Goal: Task Accomplishment & Management: Complete application form

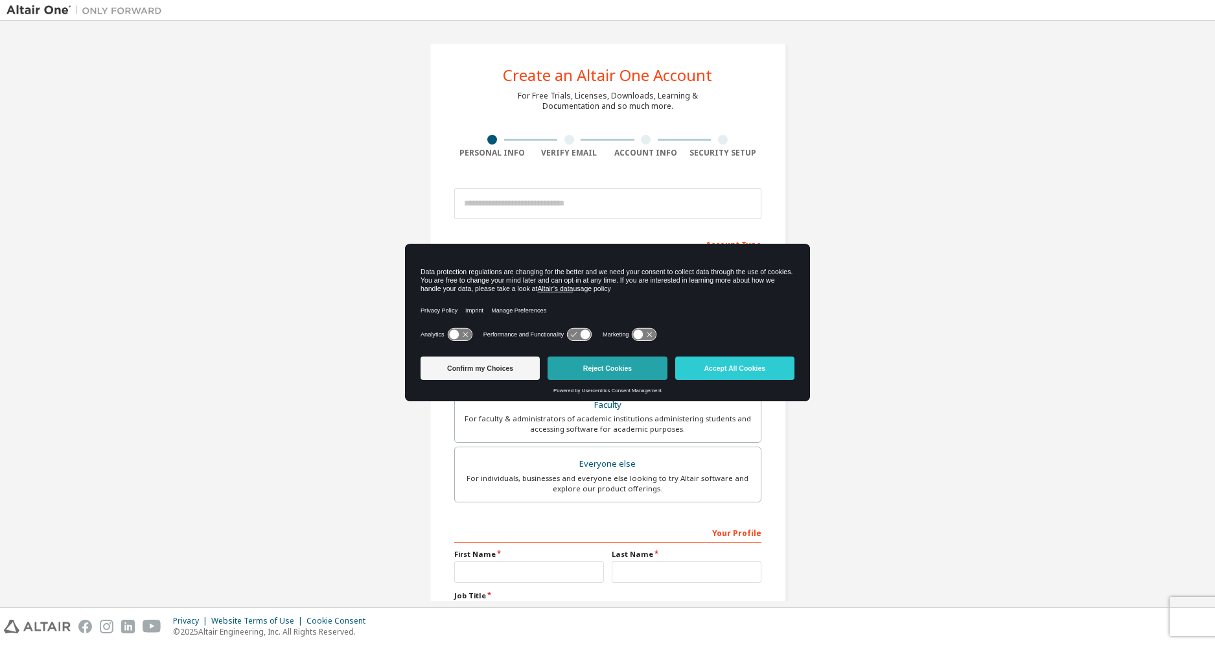
click at [581, 368] on button "Reject Cookies" at bounding box center [607, 367] width 119 height 23
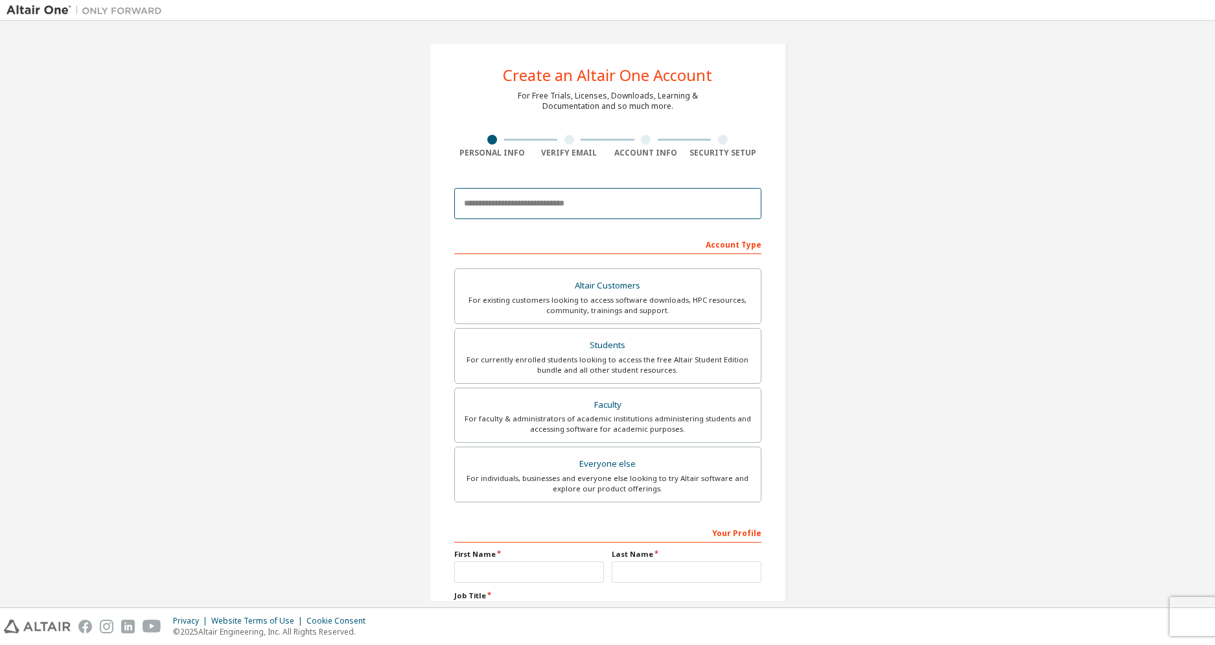
click at [612, 201] on input "email" at bounding box center [607, 203] width 307 height 31
click at [483, 202] on input "email" at bounding box center [607, 203] width 307 height 31
click at [486, 192] on input "email" at bounding box center [607, 203] width 307 height 31
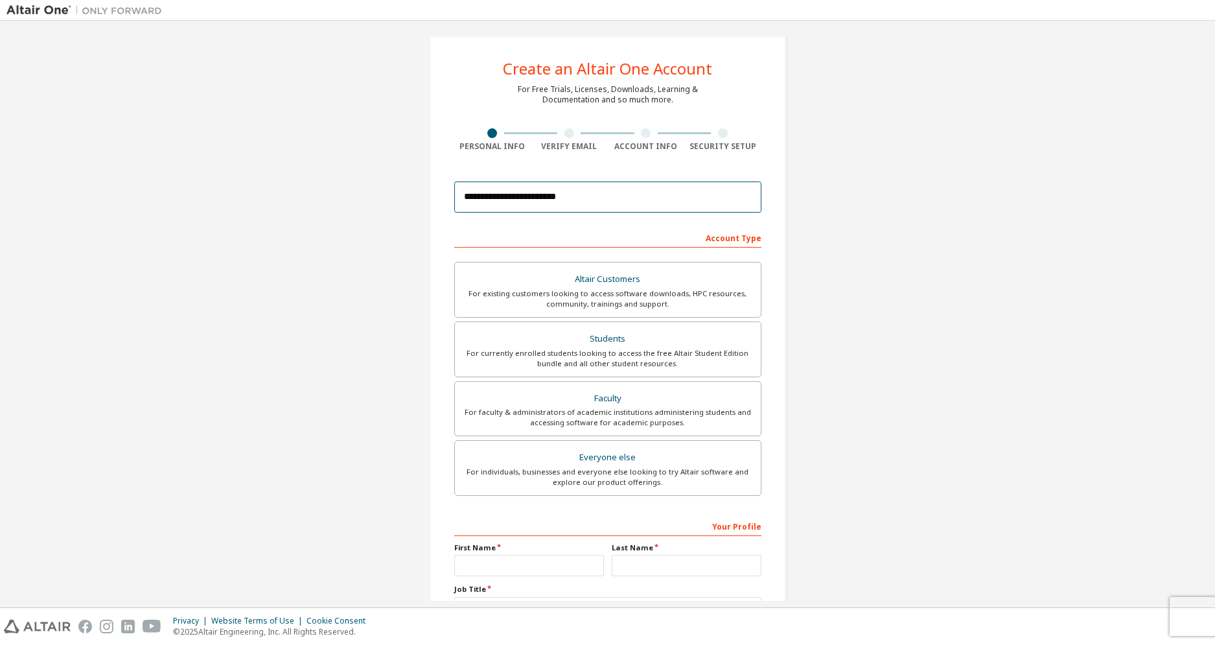
scroll to position [8, 0]
type input "**********"
click at [522, 358] on div "For currently enrolled students looking to access the free Altair Student Editi…" at bounding box center [608, 357] width 290 height 21
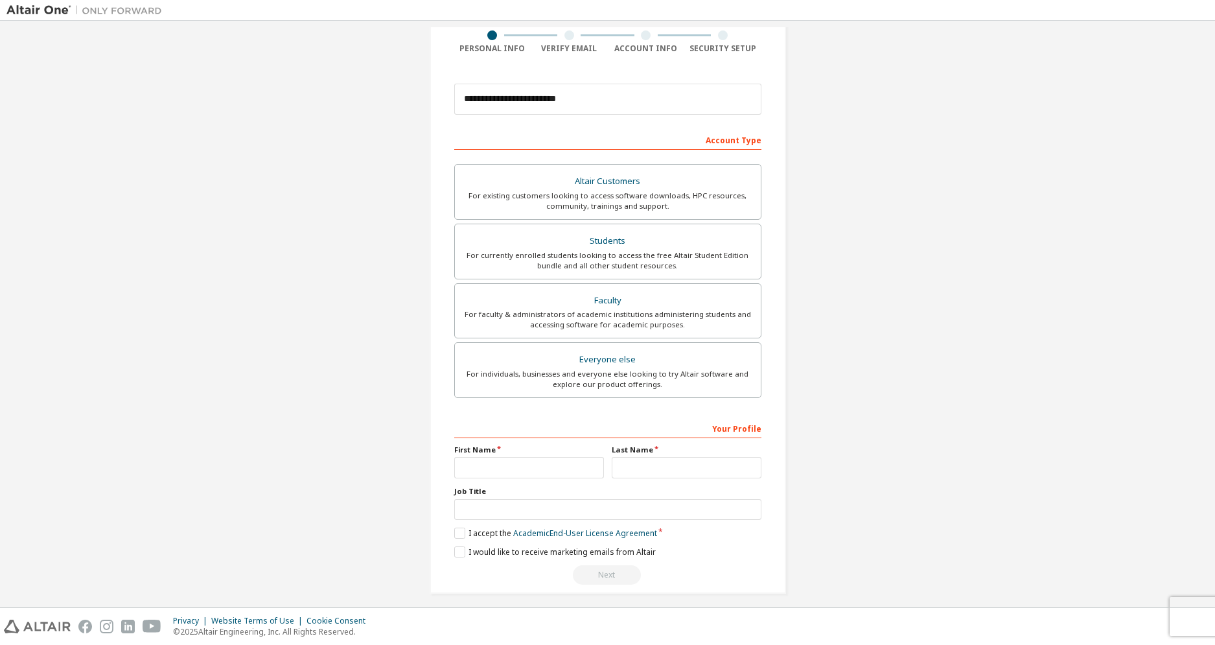
scroll to position [106, 0]
click at [566, 463] on input "text" at bounding box center [529, 466] width 150 height 21
type input "**********"
click at [684, 463] on input "text" at bounding box center [687, 466] width 150 height 21
type input "*******"
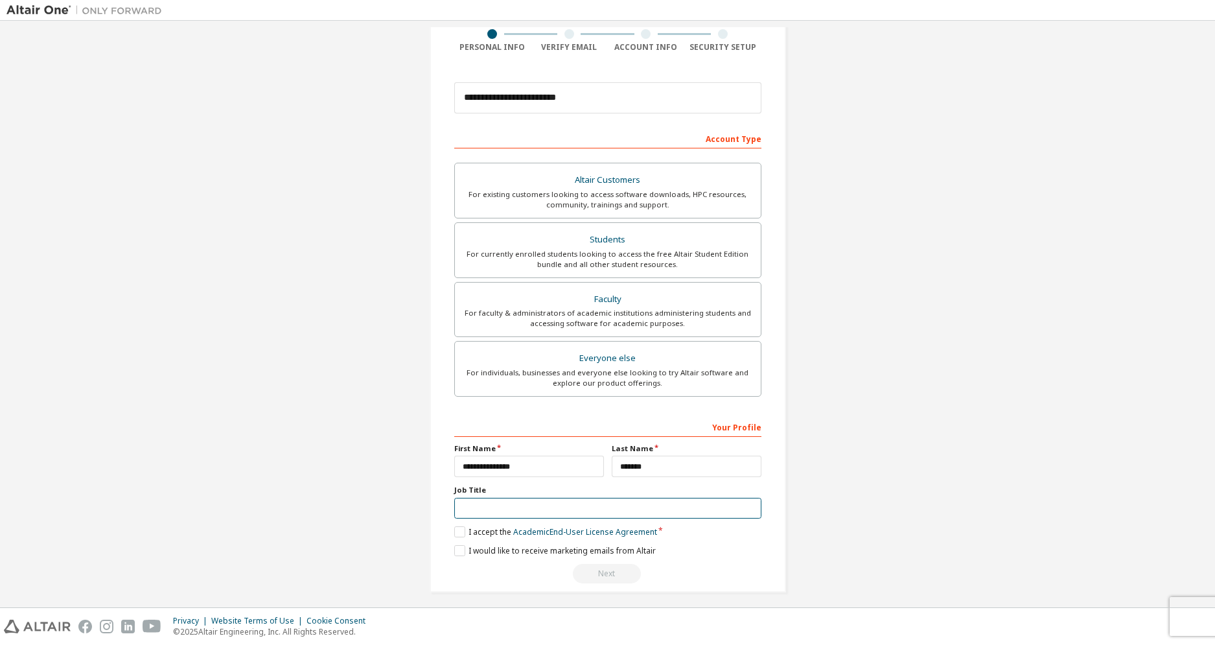
click at [603, 463] on input "text" at bounding box center [607, 508] width 307 height 21
type input "*******"
click at [463, 463] on label "I accept the Academic End-User License Agreement" at bounding box center [555, 531] width 203 height 11
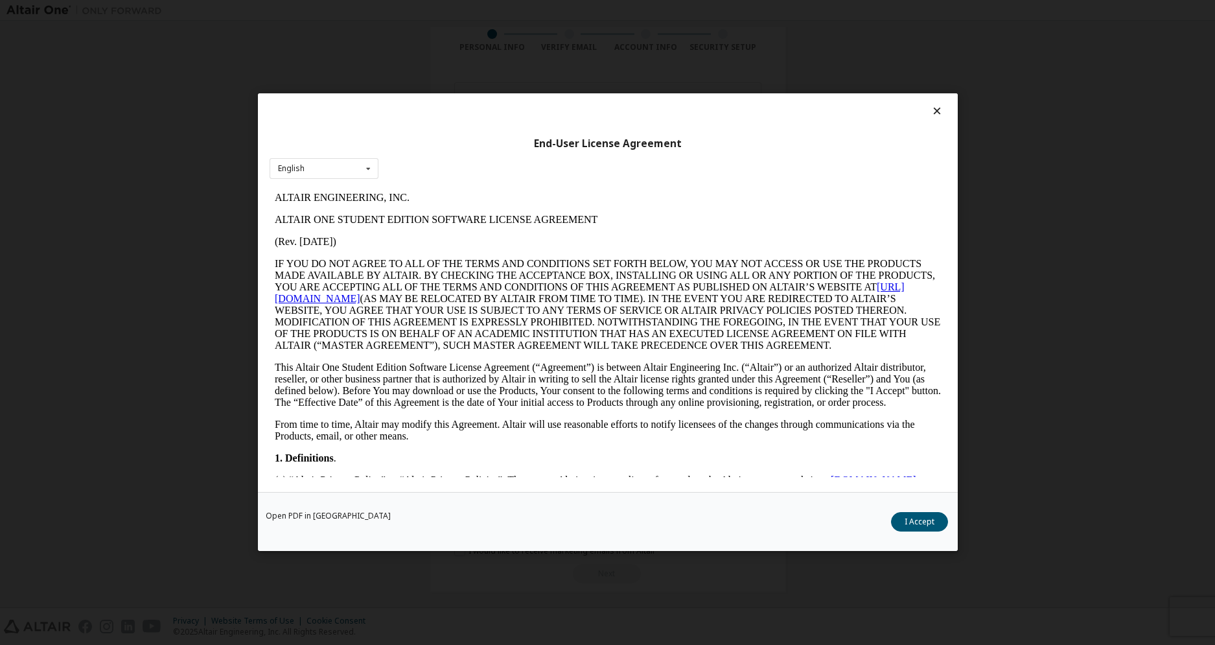
scroll to position [0, 0]
click at [800, 463] on button "I Accept" at bounding box center [919, 522] width 57 height 19
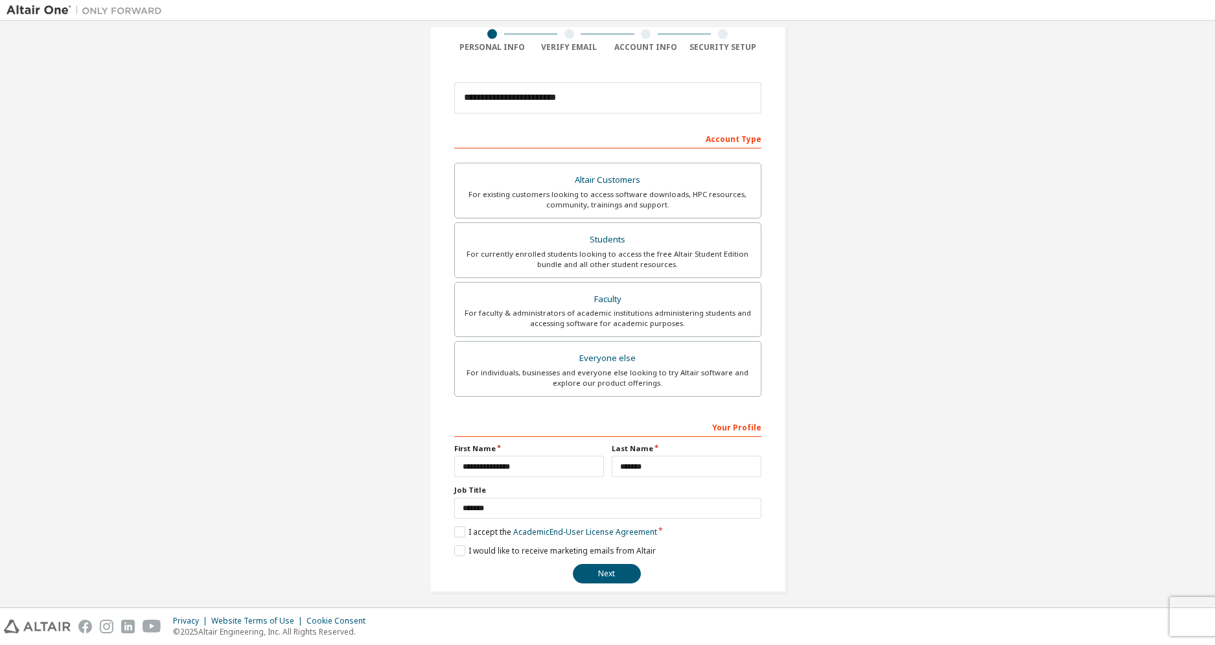
scroll to position [113, 0]
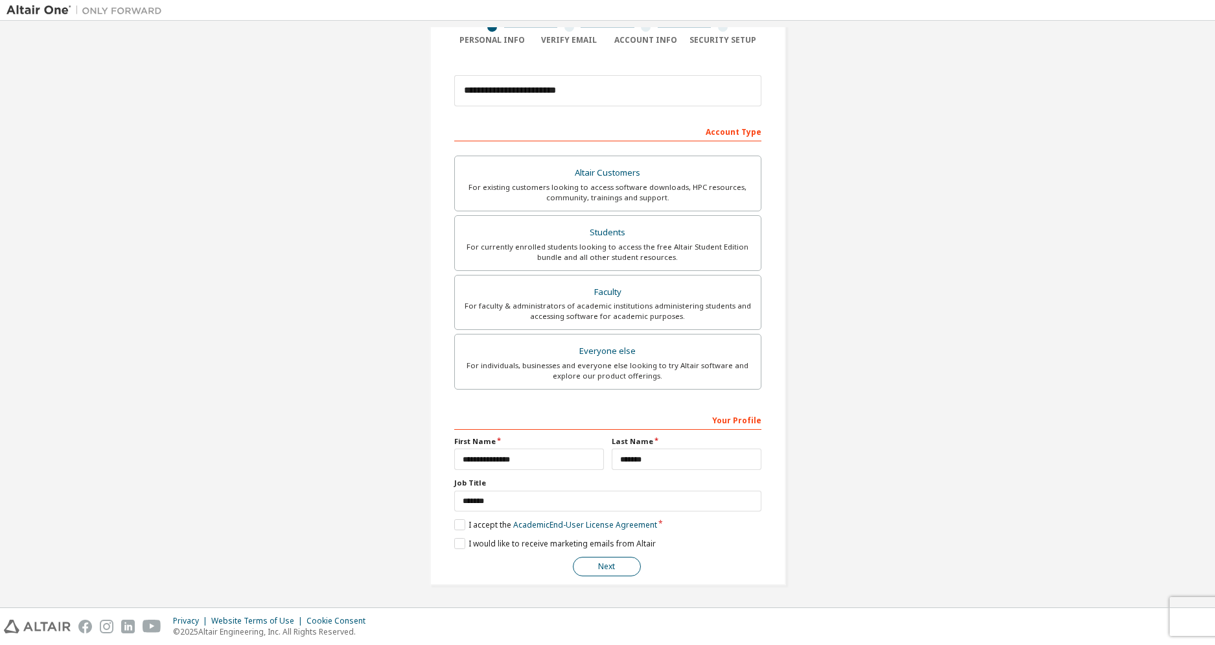
click at [619, 463] on button "Next" at bounding box center [607, 566] width 68 height 19
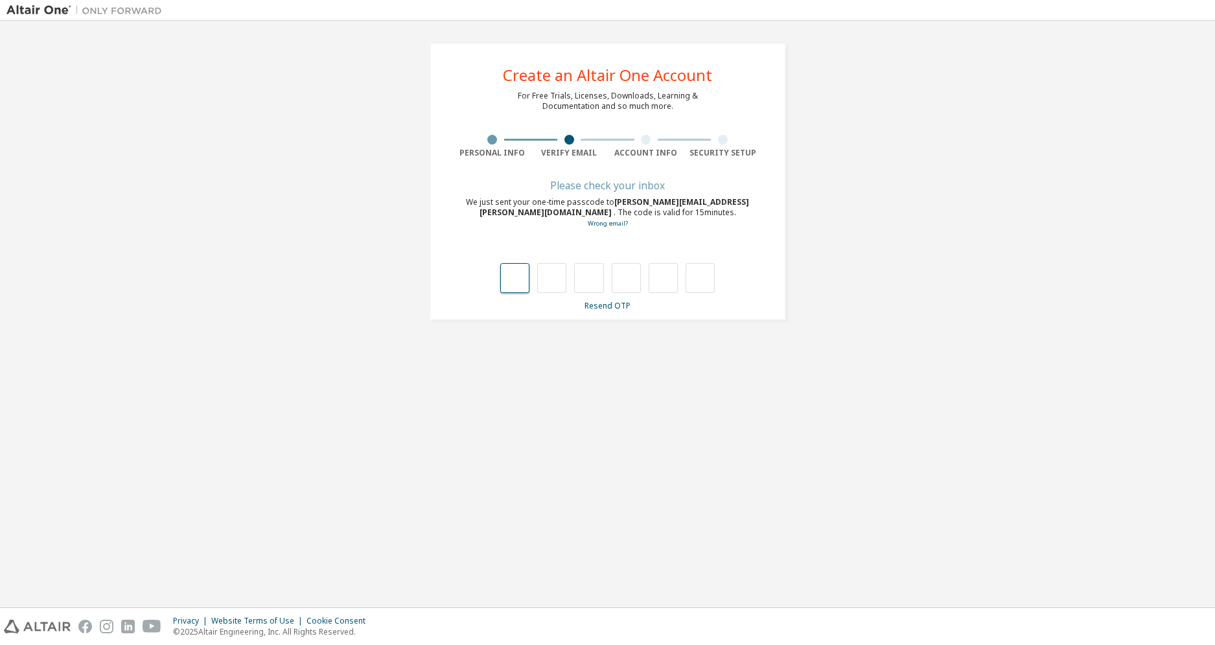
click at [518, 279] on input "text" at bounding box center [514, 278] width 29 height 30
type input "*"
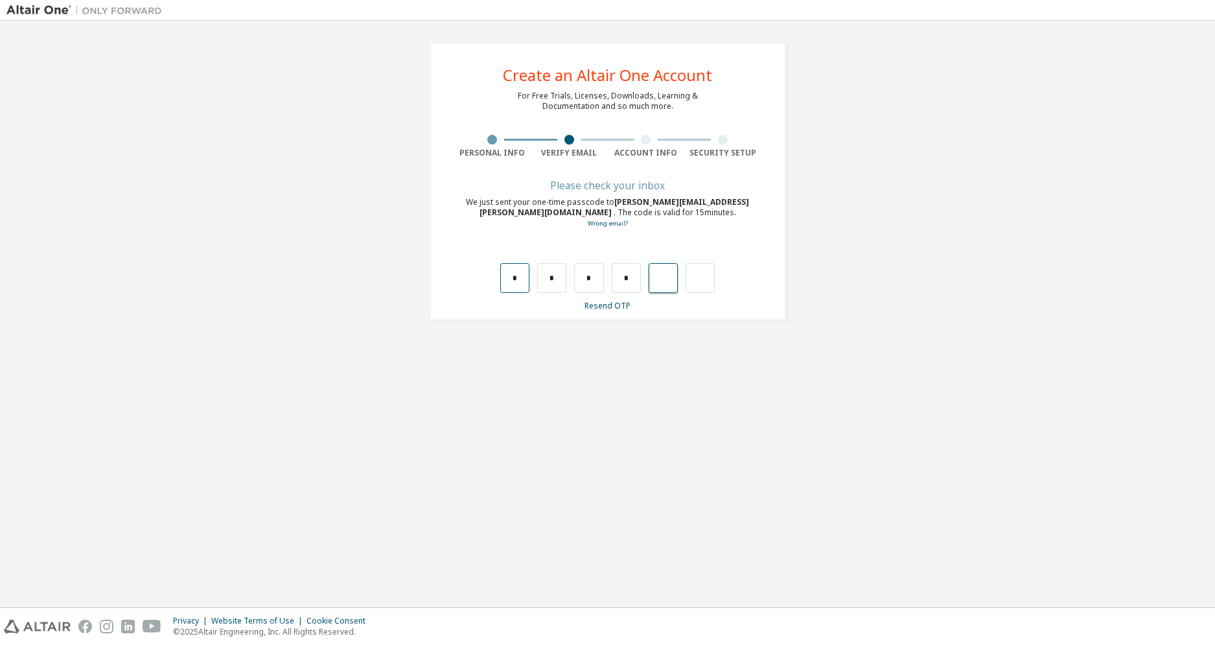
type input "*"
